Goal: Transaction & Acquisition: Purchase product/service

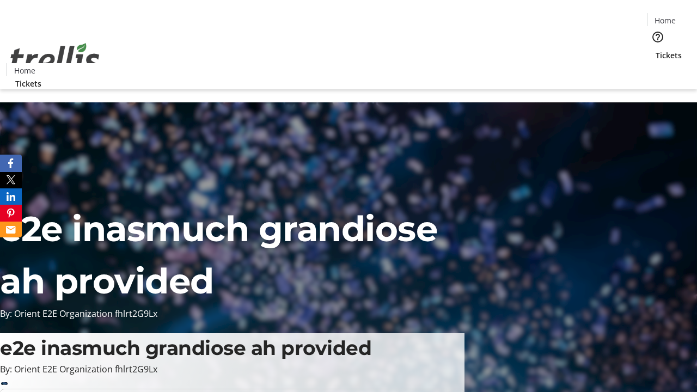
click at [655, 50] on span "Tickets" at bounding box center [668, 55] width 26 height 11
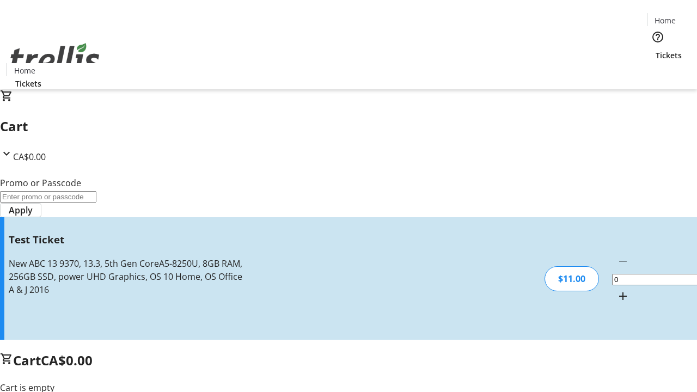
click at [616, 290] on mat-icon "Increment by one" at bounding box center [622, 296] width 13 height 13
type input "1"
type input "UNLOCK"
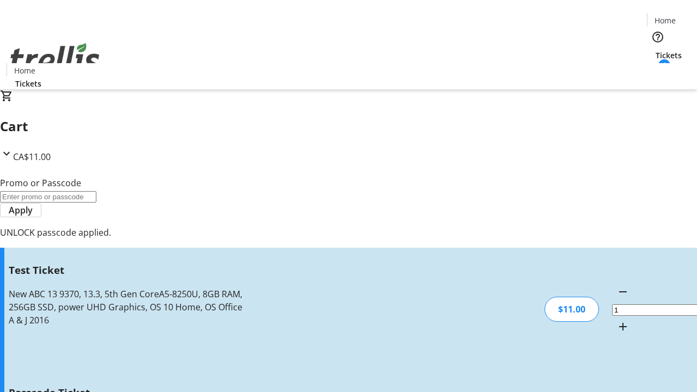
type input "5"
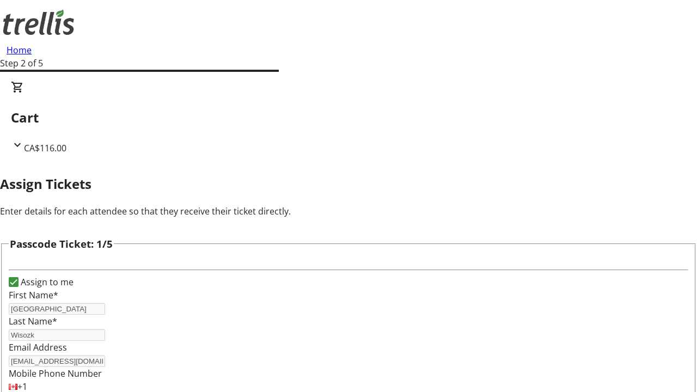
type input "[PERSON_NAME]"
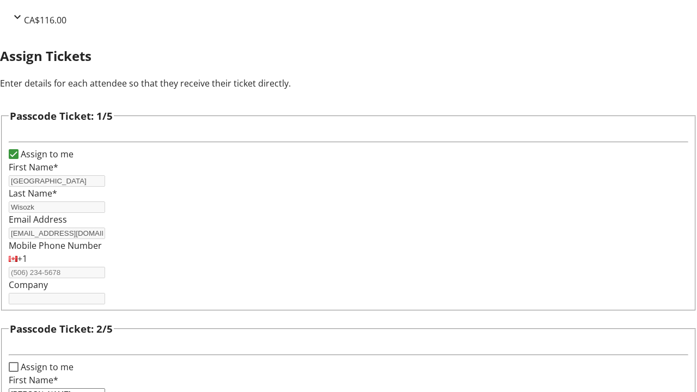
type input "[PERSON_NAME]"
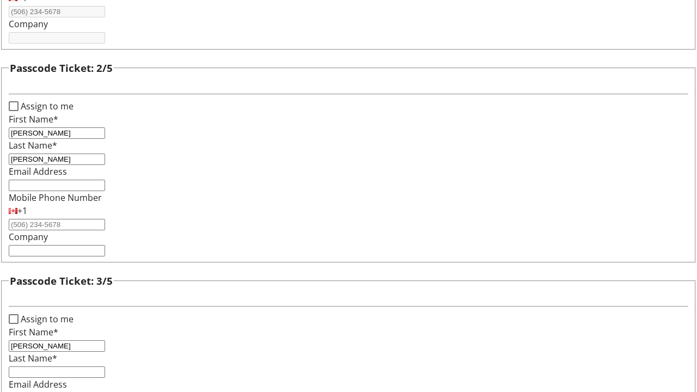
type input "[PERSON_NAME]"
type input "Kitty"
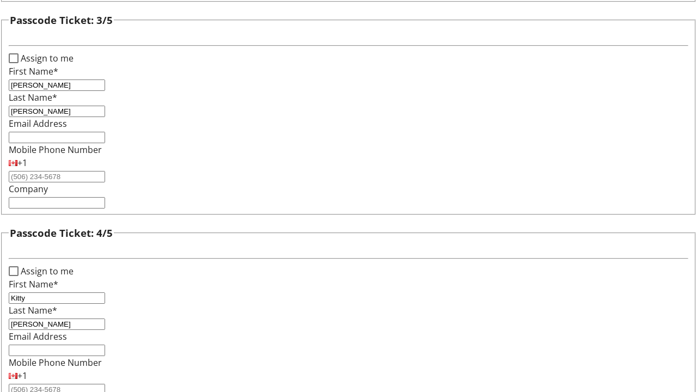
type input "[PERSON_NAME]"
checkbox input "true"
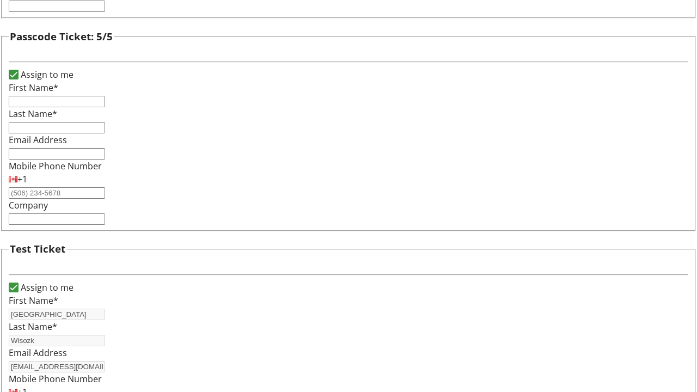
type input "[GEOGRAPHIC_DATA]"
type input "Wisozk"
type input "[EMAIL_ADDRESS][DOMAIN_NAME]"
